Goal: Information Seeking & Learning: Find specific fact

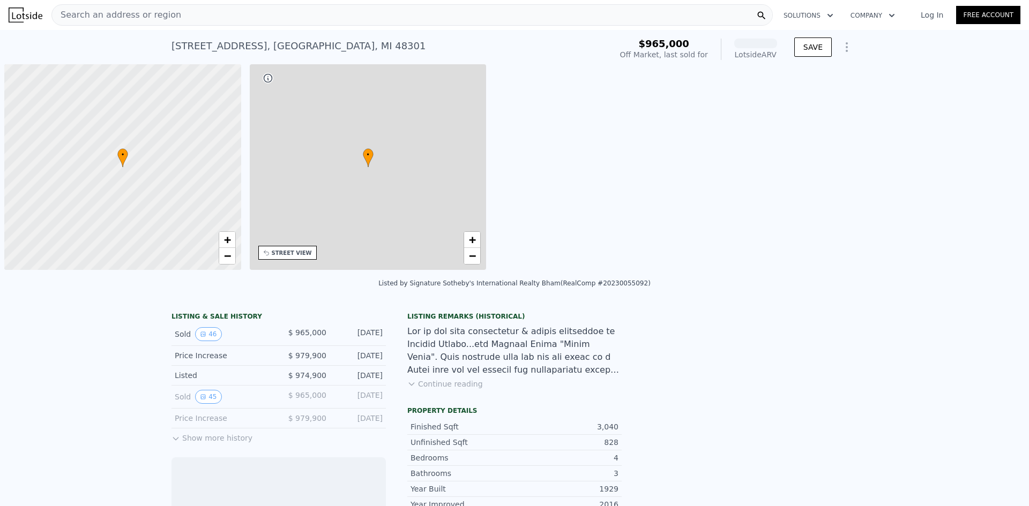
scroll to position [0, 4]
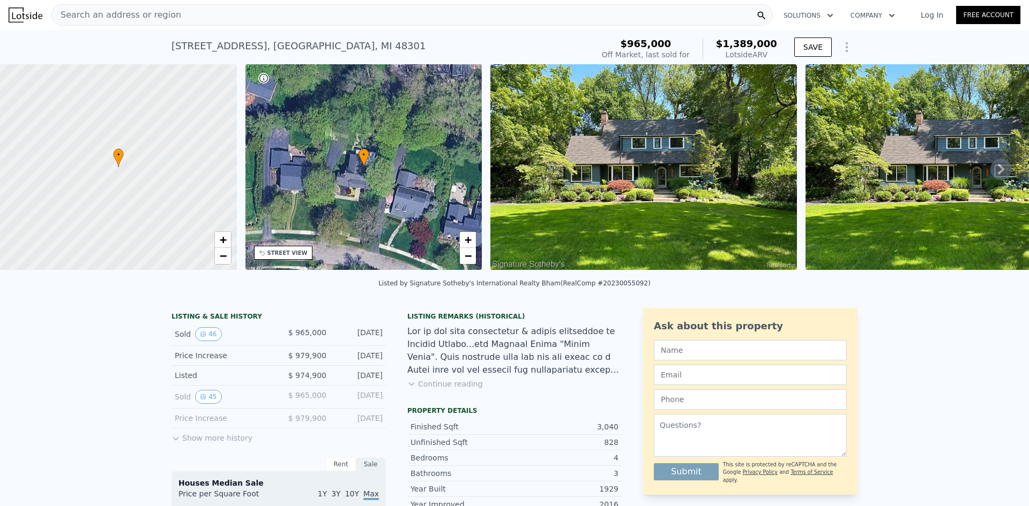
click at [670, 186] on img at bounding box center [643, 167] width 306 height 206
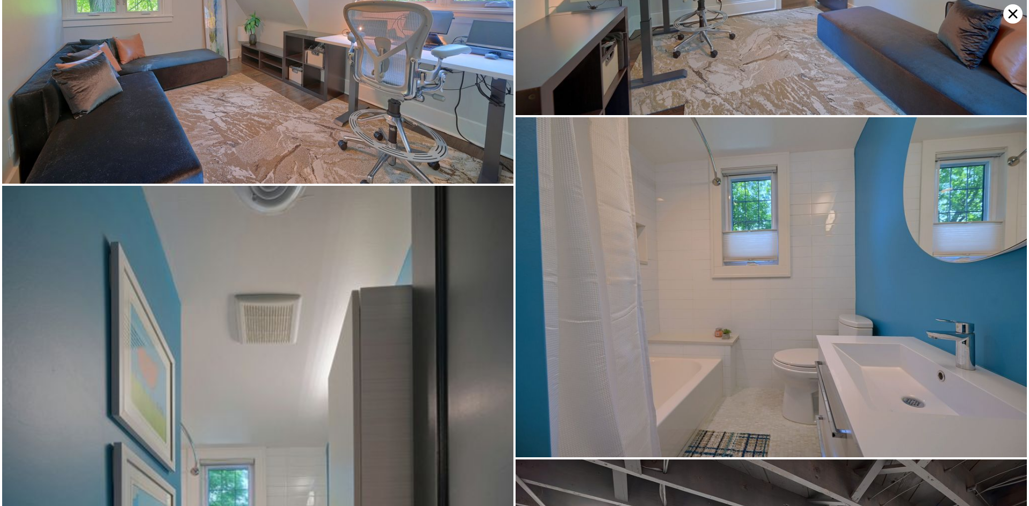
scroll to position [5780, 0]
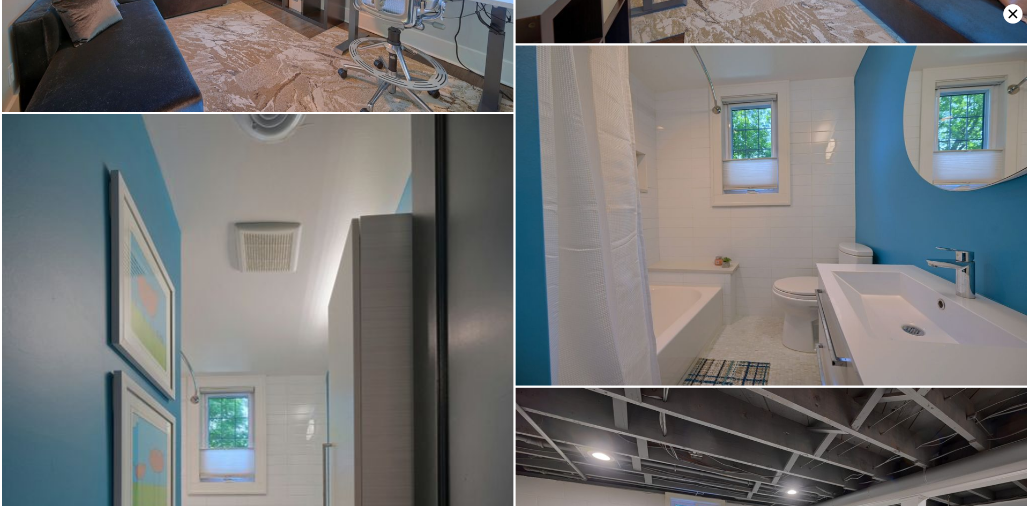
click at [1008, 46] on img at bounding box center [770, 216] width 511 height 340
click at [1017, 10] on icon at bounding box center [1012, 13] width 19 height 19
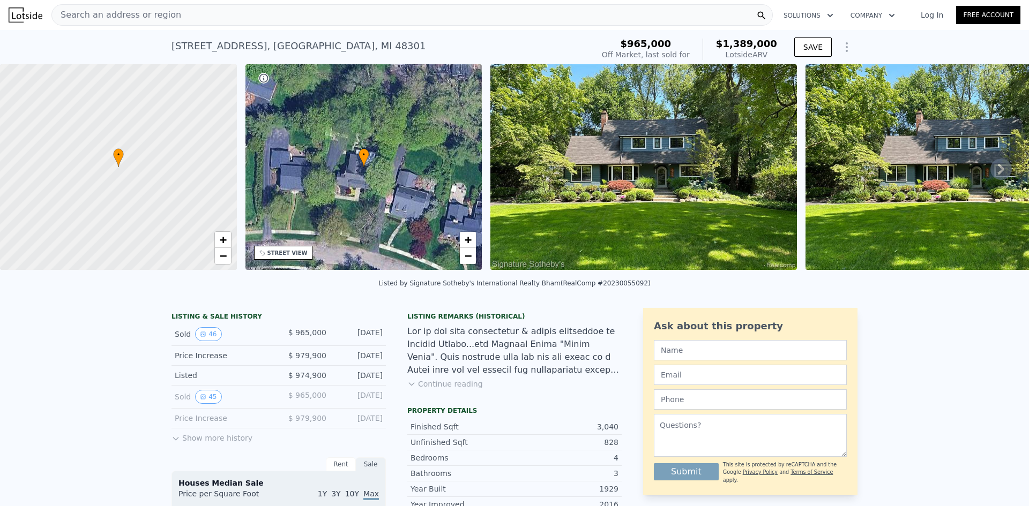
click at [445, 20] on div "Search an address or region" at bounding box center [411, 14] width 721 height 21
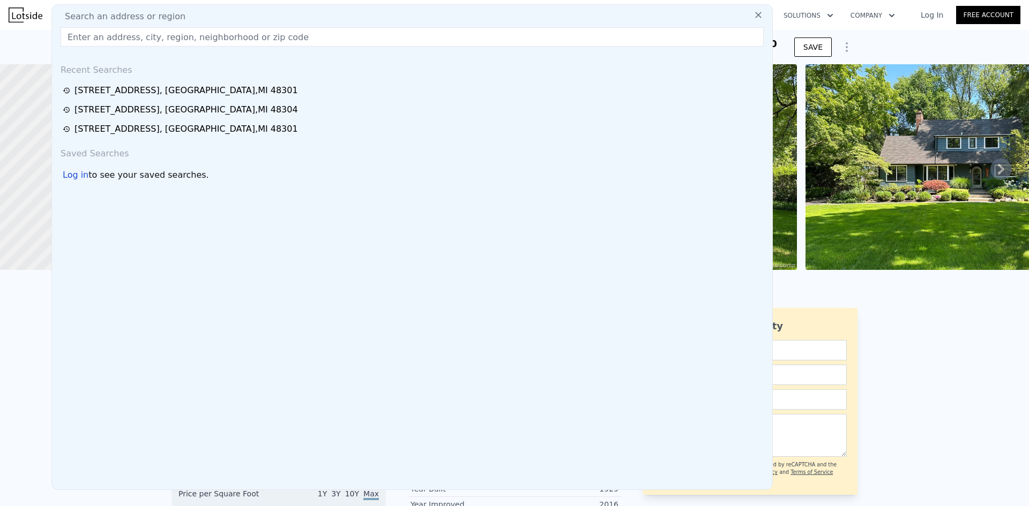
drag, startPoint x: 441, startPoint y: 54, endPoint x: 432, endPoint y: 37, distance: 19.7
click at [432, 37] on input "text" at bounding box center [412, 36] width 703 height 19
paste input "115 [PERSON_NAME]"
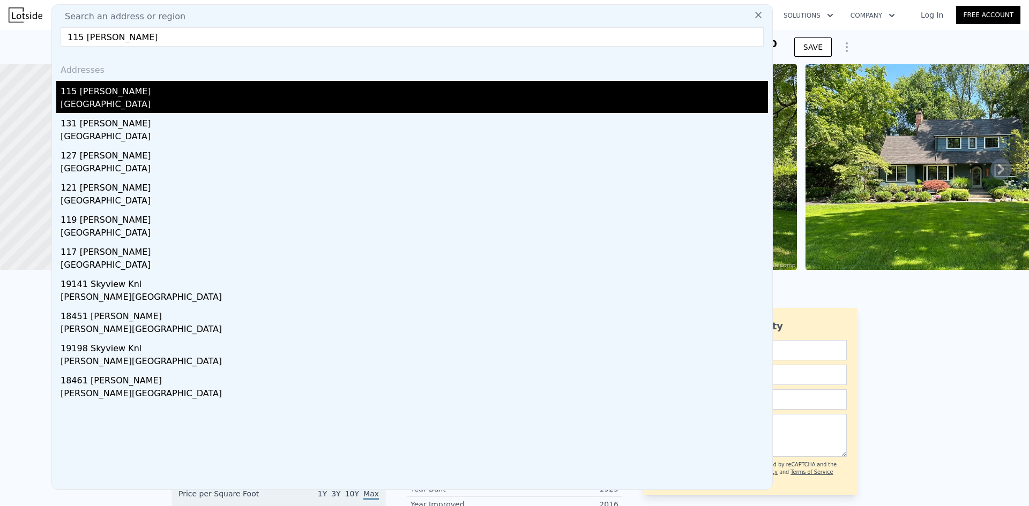
type input "115 [PERSON_NAME]"
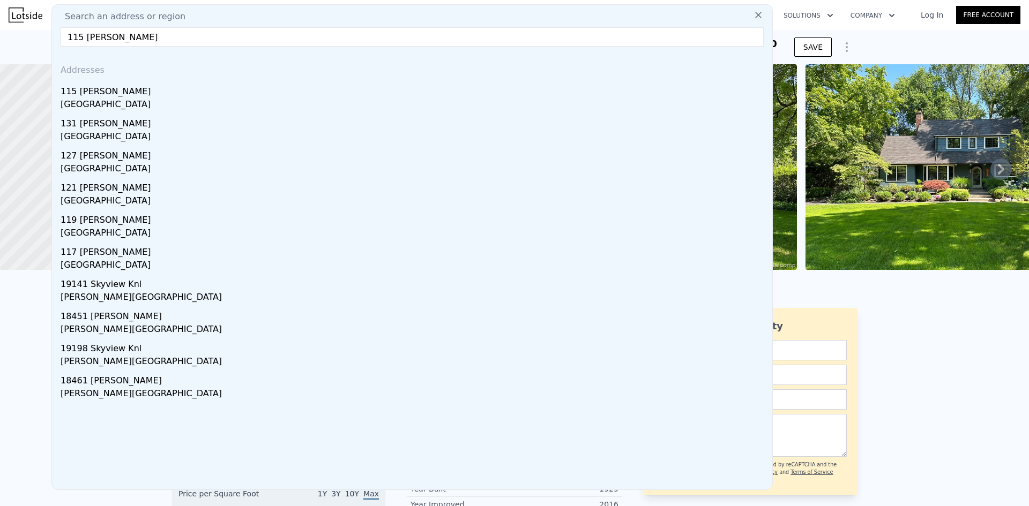
click at [147, 107] on div "[GEOGRAPHIC_DATA]" at bounding box center [414, 105] width 707 height 15
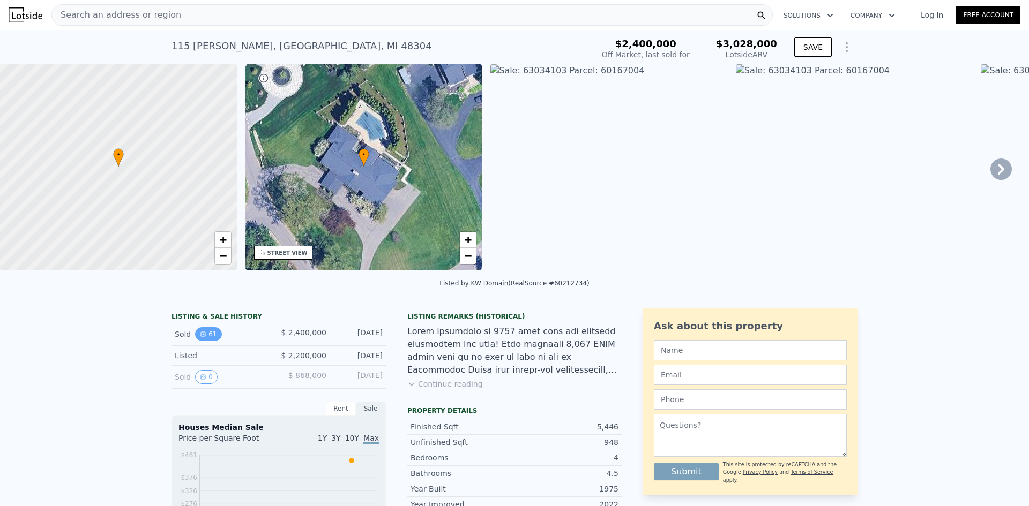
click at [201, 336] on icon "View historical data" at bounding box center [203, 334] width 4 height 4
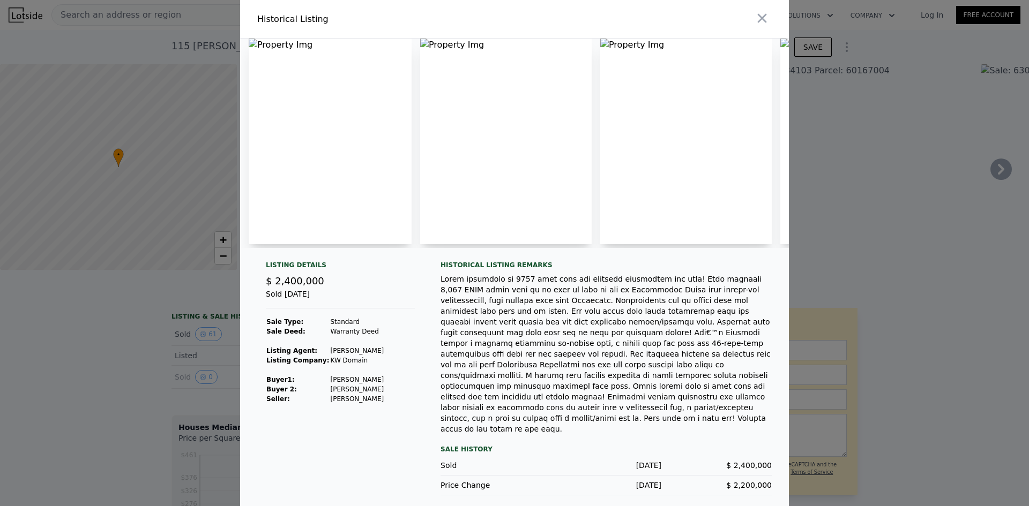
scroll to position [0, 1465]
drag, startPoint x: 57, startPoint y: 159, endPoint x: 82, endPoint y: 139, distance: 32.0
click at [57, 159] on div at bounding box center [514, 253] width 1029 height 506
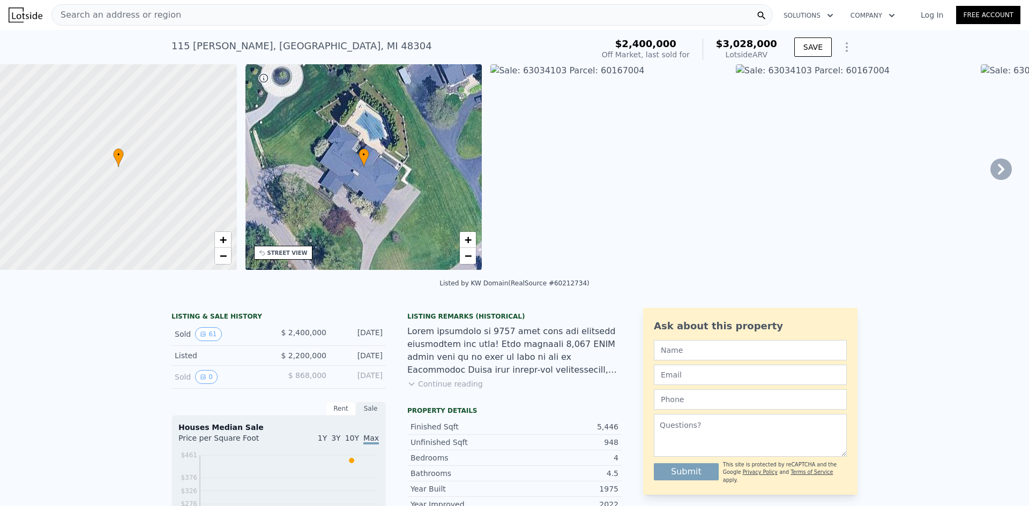
click at [222, 44] on div "[STREET_ADDRESS][PERSON_NAME]" at bounding box center [301, 46] width 260 height 15
click at [203, 341] on button "61" at bounding box center [208, 334] width 26 height 14
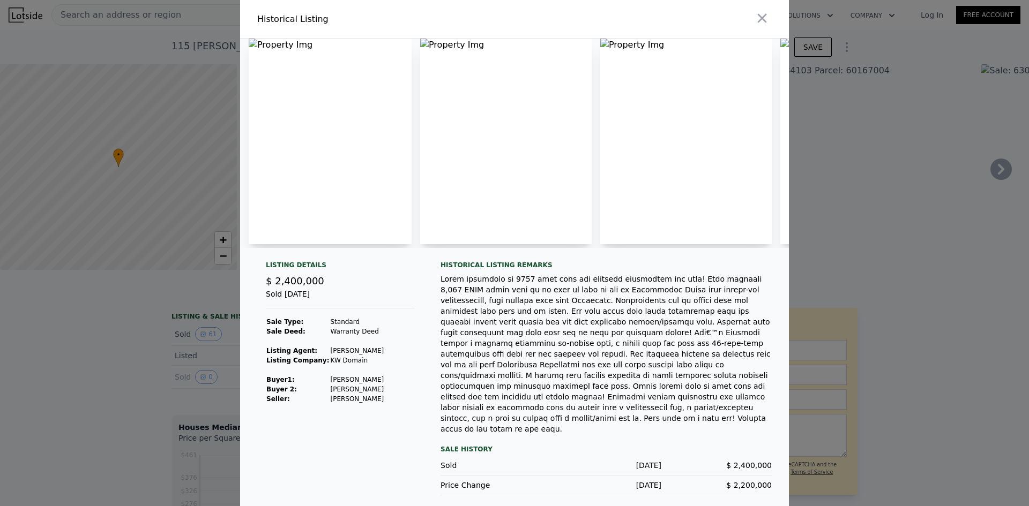
click at [357, 385] on td "[PERSON_NAME]" at bounding box center [356, 380] width 55 height 10
click at [175, 146] on div at bounding box center [514, 253] width 1029 height 506
